Goal: Entertainment & Leisure: Consume media (video, audio)

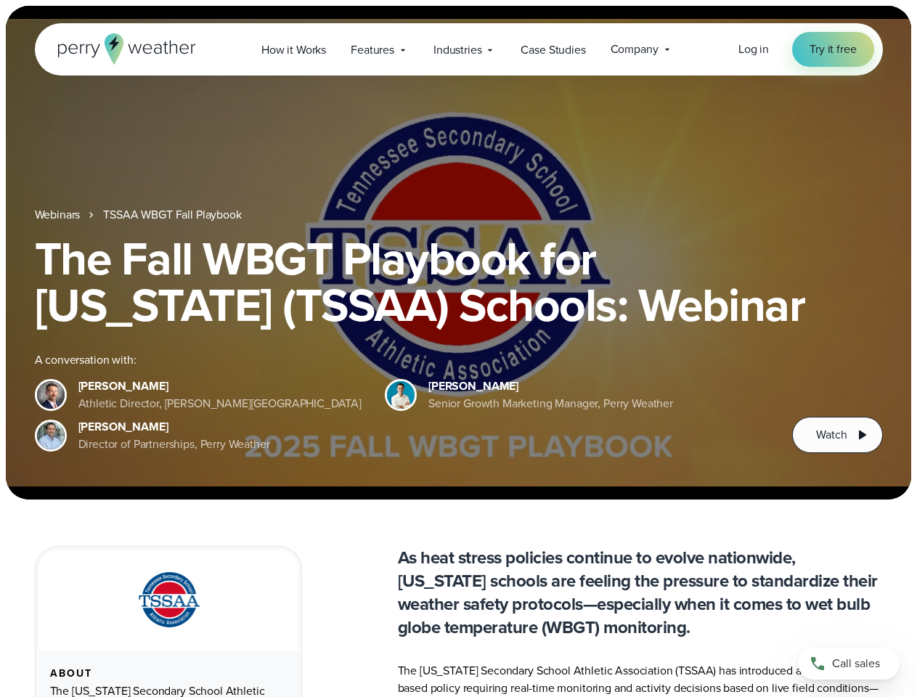
click at [458, 349] on div "The Fall WBGT Playbook for [US_STATE] (TSSAA) Schools: Webinar A conversation w…" at bounding box center [459, 344] width 848 height 218
click at [458, 49] on span "Industries" at bounding box center [458, 49] width 48 height 17
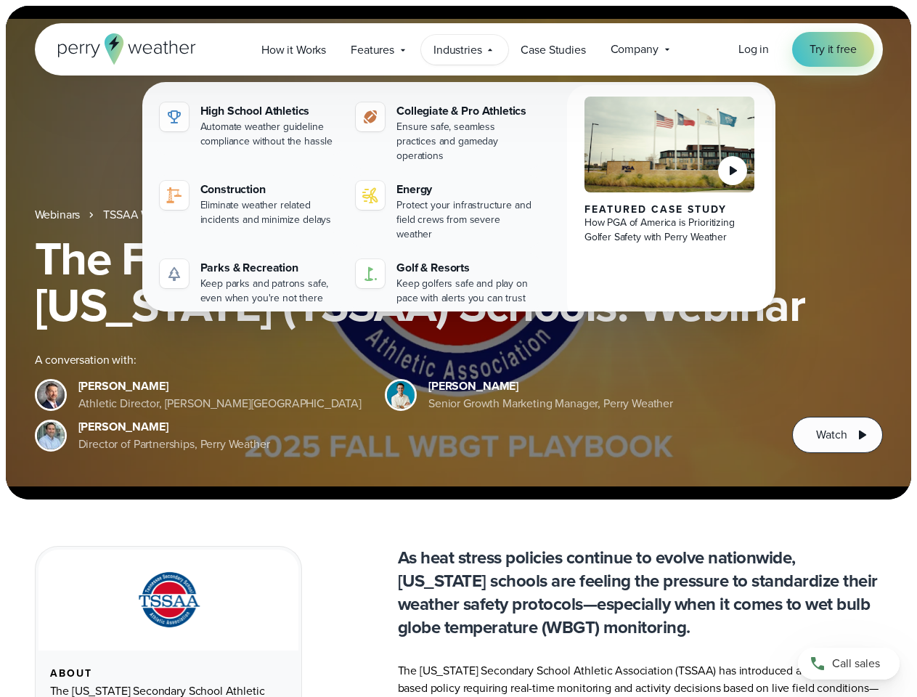
click at [458, 253] on h1 "The Fall WBGT Playbook for [US_STATE] (TSSAA) Schools: Webinar" at bounding box center [459, 281] width 848 height 93
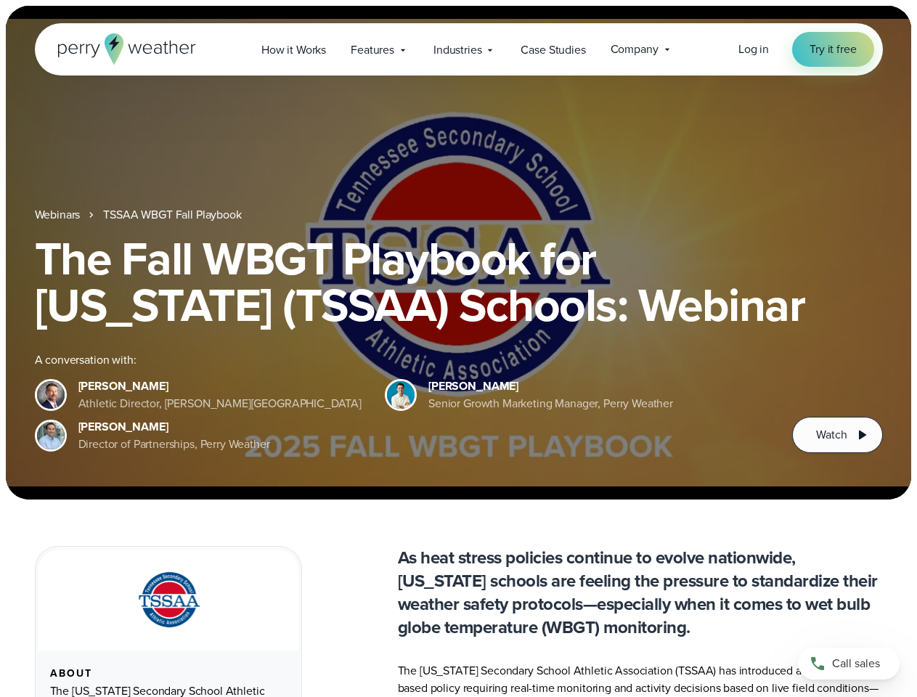
click at [174, 215] on link "TSSAA WBGT Fall Playbook" at bounding box center [172, 214] width 138 height 17
click at [837, 435] on span "Watch" at bounding box center [831, 434] width 31 height 17
